Goal: Task Accomplishment & Management: Manage account settings

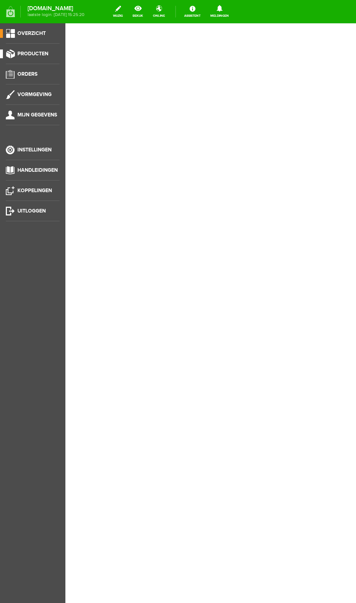
click at [44, 56] on span "Producten" at bounding box center [32, 54] width 31 height 6
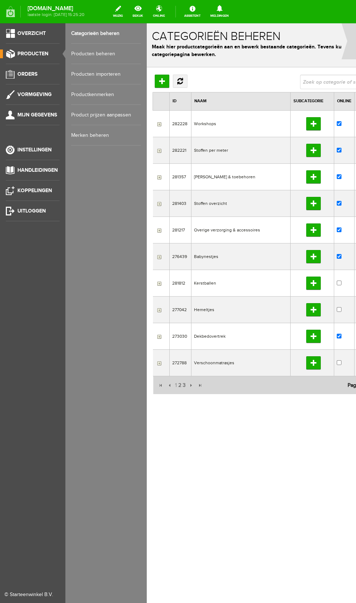
click at [119, 67] on link "Producten importeren" at bounding box center [106, 74] width 70 height 20
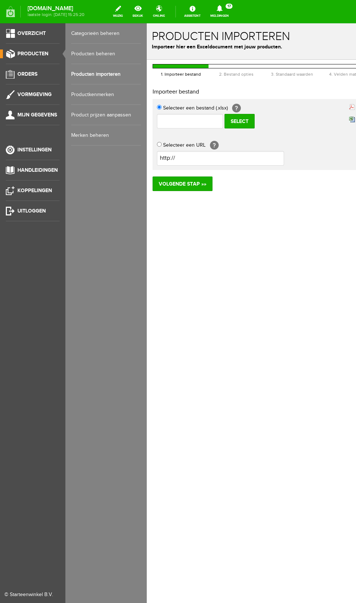
click at [111, 56] on link "Producten beheren" at bounding box center [106, 54] width 70 height 20
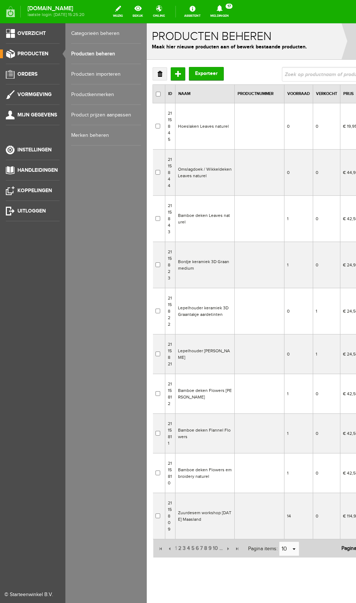
click at [216, 131] on td "Hoeslaken Leaves naturel" at bounding box center [205, 126] width 59 height 46
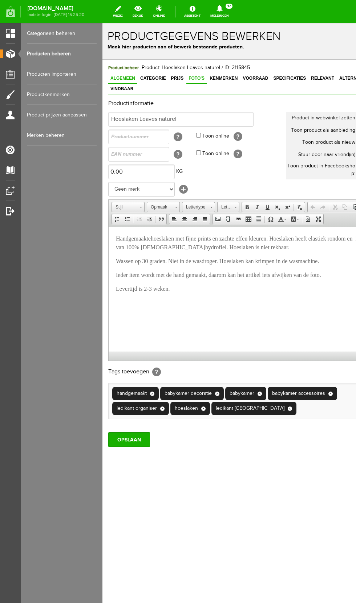
click at [191, 78] on span "Foto's" at bounding box center [197, 78] width 20 height 5
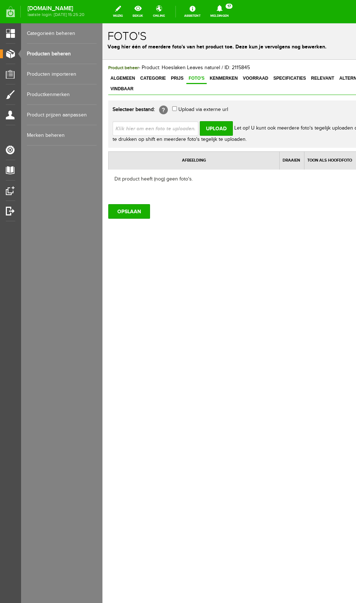
click at [176, 121] on input "file" at bounding box center [159, 128] width 92 height 14
type input "C:\fakepath\20250911_134257.jpg"
type input "20250911_134257.jpg"
click at [220, 121] on input "Upload" at bounding box center [216, 128] width 33 height 15
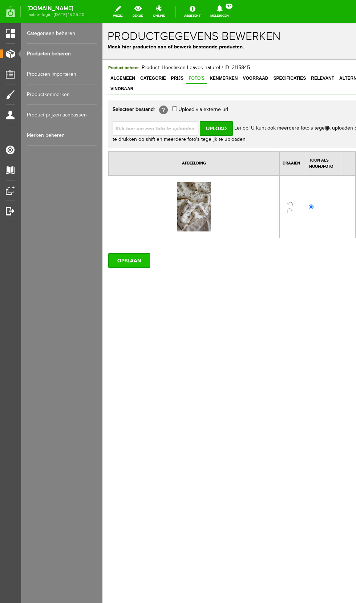
click at [132, 253] on input "OPSLAAN" at bounding box center [129, 260] width 42 height 15
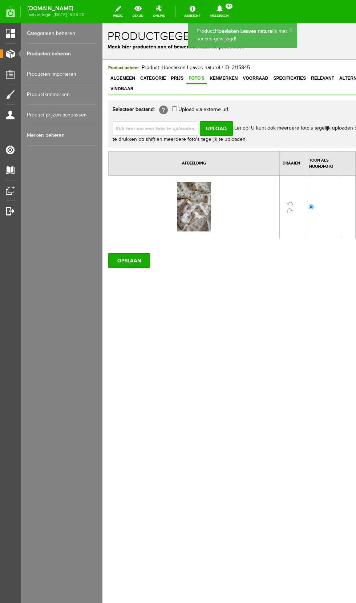
click at [63, 53] on link "Producten beheren" at bounding box center [62, 54] width 70 height 20
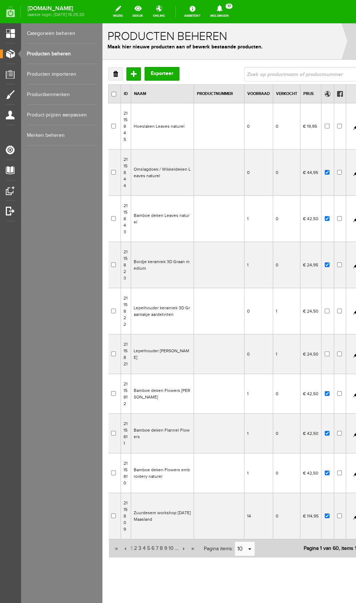
click at [172, 184] on td "Omslagdoek / Wikkeldeken Leaves naturel" at bounding box center [162, 172] width 63 height 46
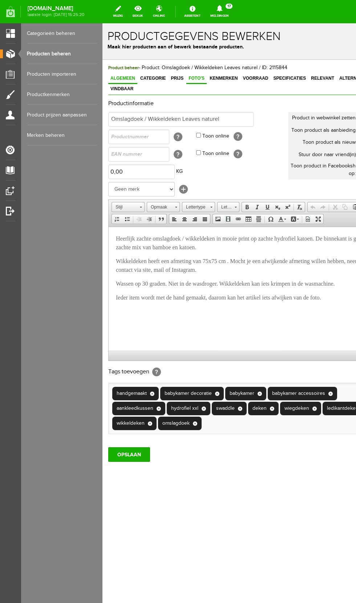
click at [191, 78] on span "Foto's" at bounding box center [197, 78] width 20 height 5
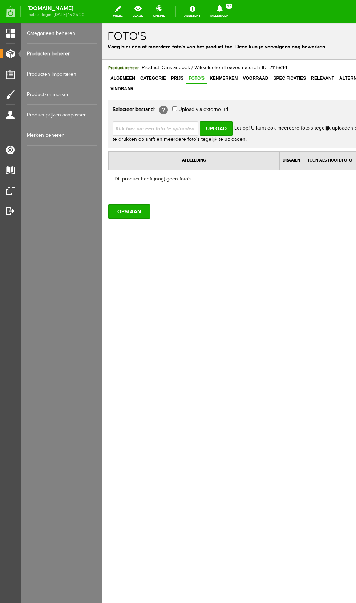
click at [182, 121] on input "file" at bounding box center [159, 128] width 92 height 14
type input "C:\fakepath\20250911_134250.jpg"
type input "20250911_134250.jpg"
click at [220, 121] on input "Upload" at bounding box center [216, 128] width 33 height 15
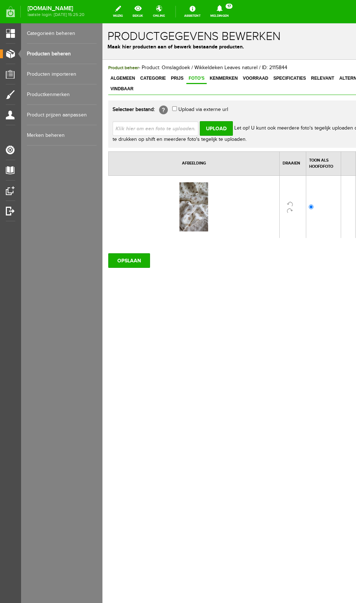
click at [220, 121] on input "Upload" at bounding box center [216, 128] width 33 height 15
click at [134, 253] on input "OPSLAAN" at bounding box center [129, 260] width 42 height 15
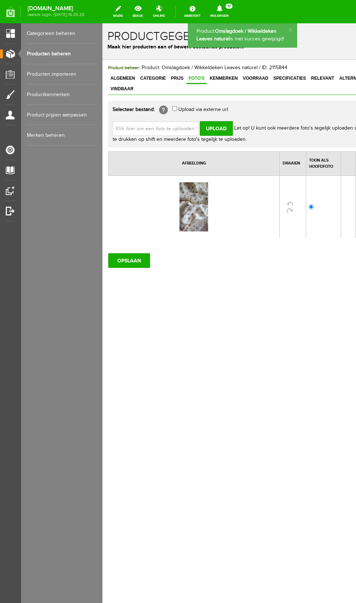
click at [74, 67] on link "Producten importeren" at bounding box center [62, 74] width 70 height 20
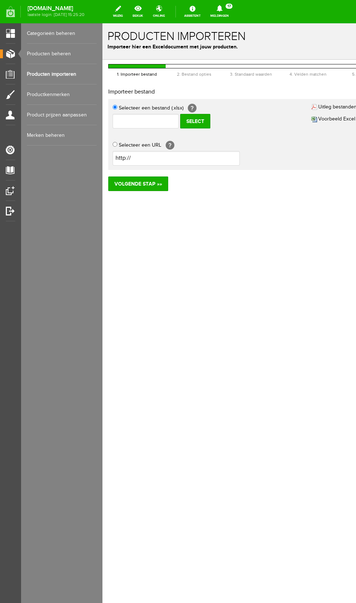
click at [149, 124] on input "label" at bounding box center [168, 121] width 111 height 15
click at [64, 53] on link "Producten beheren" at bounding box center [62, 54] width 70 height 20
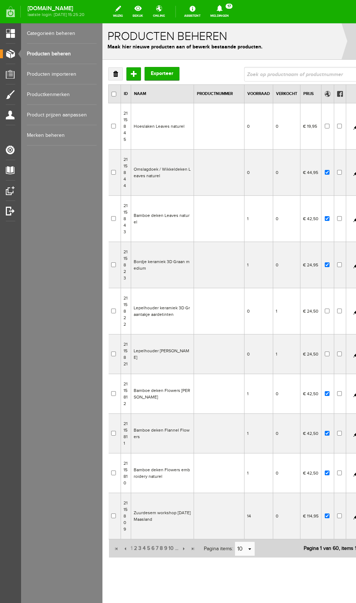
click at [172, 227] on td "Bamboe deken Leaves naturel" at bounding box center [162, 219] width 63 height 46
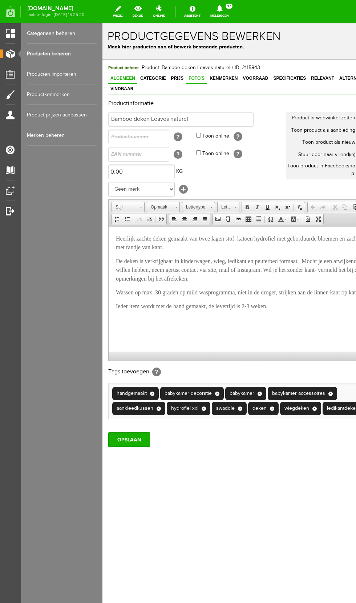
click at [191, 81] on link "Foto's" at bounding box center [197, 78] width 20 height 11
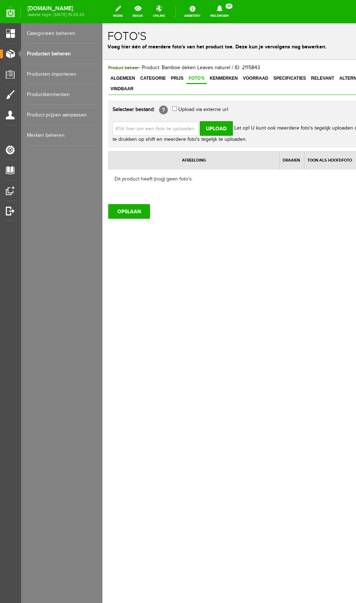
click at [169, 121] on input "file" at bounding box center [159, 128] width 92 height 14
type input "C:\fakepath\20250911_134257.jpg"
type input "20250911_134257.jpg"
click at [218, 121] on input "Upload" at bounding box center [216, 128] width 33 height 15
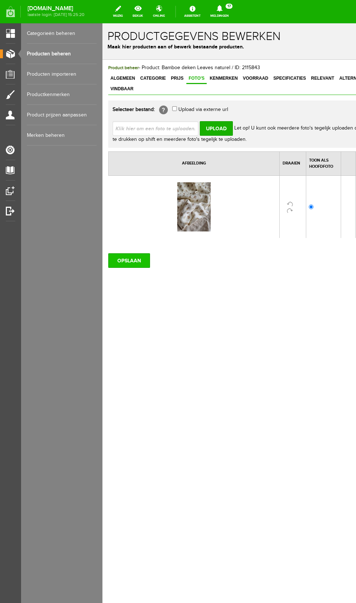
click at [137, 254] on input "OPSLAAN" at bounding box center [129, 260] width 42 height 15
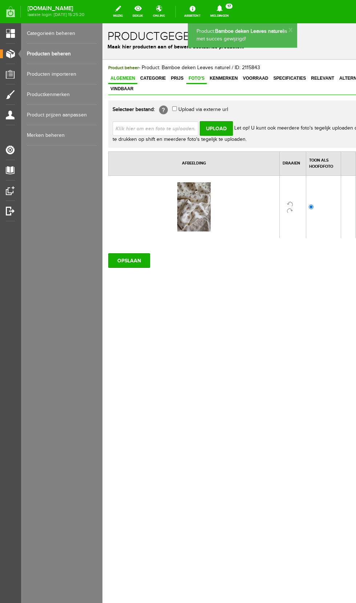
click at [126, 76] on span "Algemeen" at bounding box center [122, 78] width 29 height 5
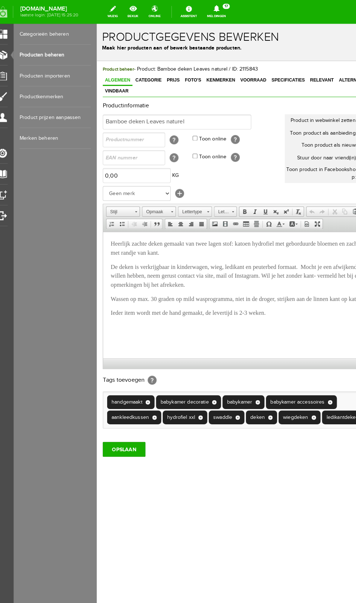
click at [100, 56] on div "Productgegevens bewerken Maak hier producten aan of bewerk bestaande producten." at bounding box center [246, 42] width 298 height 36
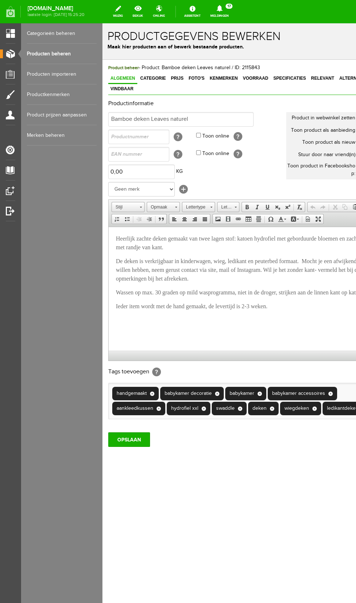
click at [103, 56] on div "Productgegevens bewerken Maak hier producten aan of bewerk bestaande producten." at bounding box center [252, 41] width 298 height 36
click at [106, 55] on div "Productgegevens bewerken Maak hier producten aan of bewerk bestaande producten." at bounding box center [252, 41] width 298 height 36
click at [107, 55] on div "Productgegevens bewerken Maak hier producten aan of bewerk bestaande producten." at bounding box center [252, 41] width 298 height 36
